Goal: Find specific page/section: Find specific page/section

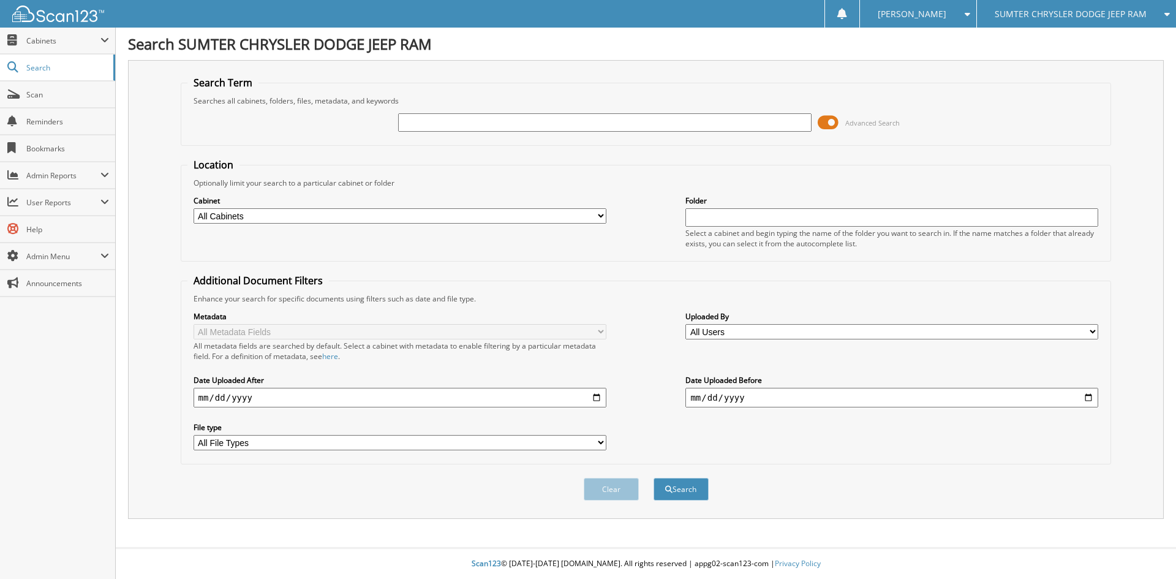
click at [548, 118] on input "text" at bounding box center [604, 122] width 413 height 18
type input "QUARTERLY"
click at [653, 478] on button "Search" at bounding box center [680, 489] width 55 height 23
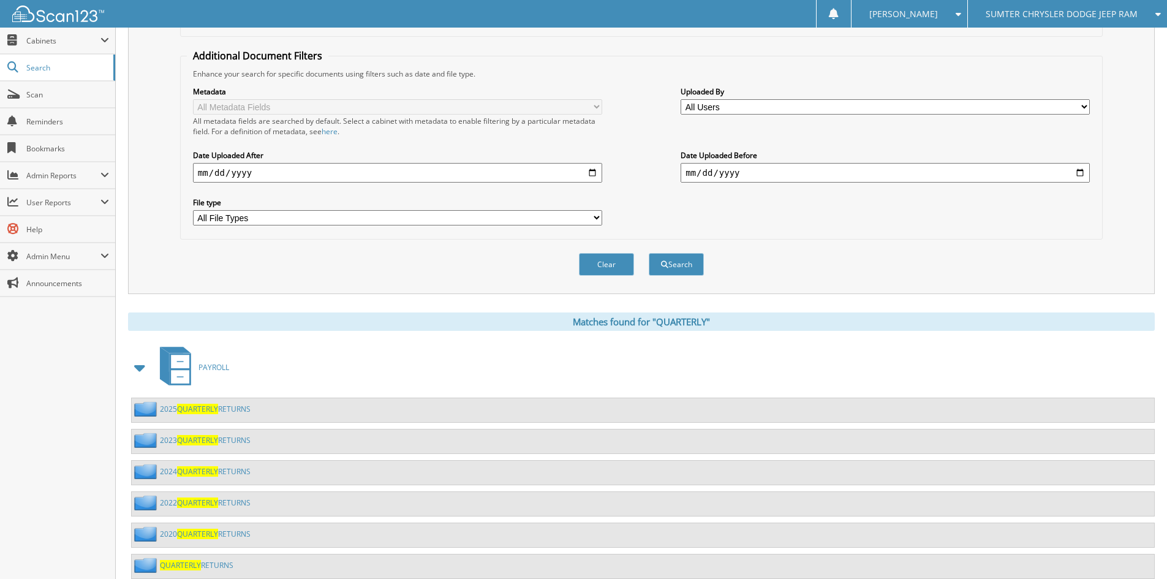
scroll to position [245, 0]
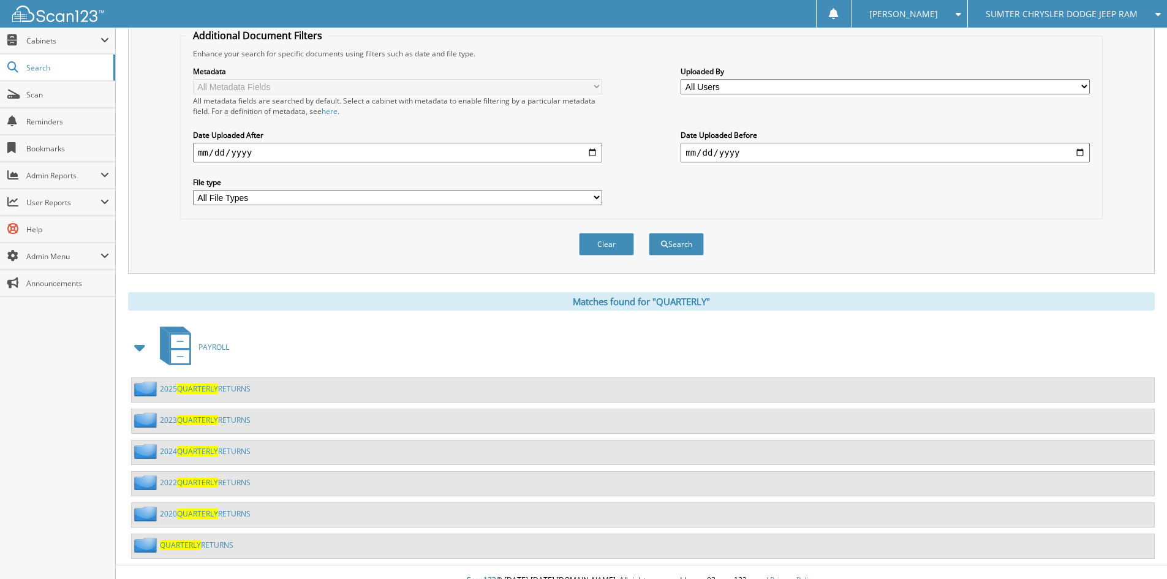
click at [197, 393] on span "QUARTERLY" at bounding box center [197, 388] width 41 height 10
